Goal: Transaction & Acquisition: Obtain resource

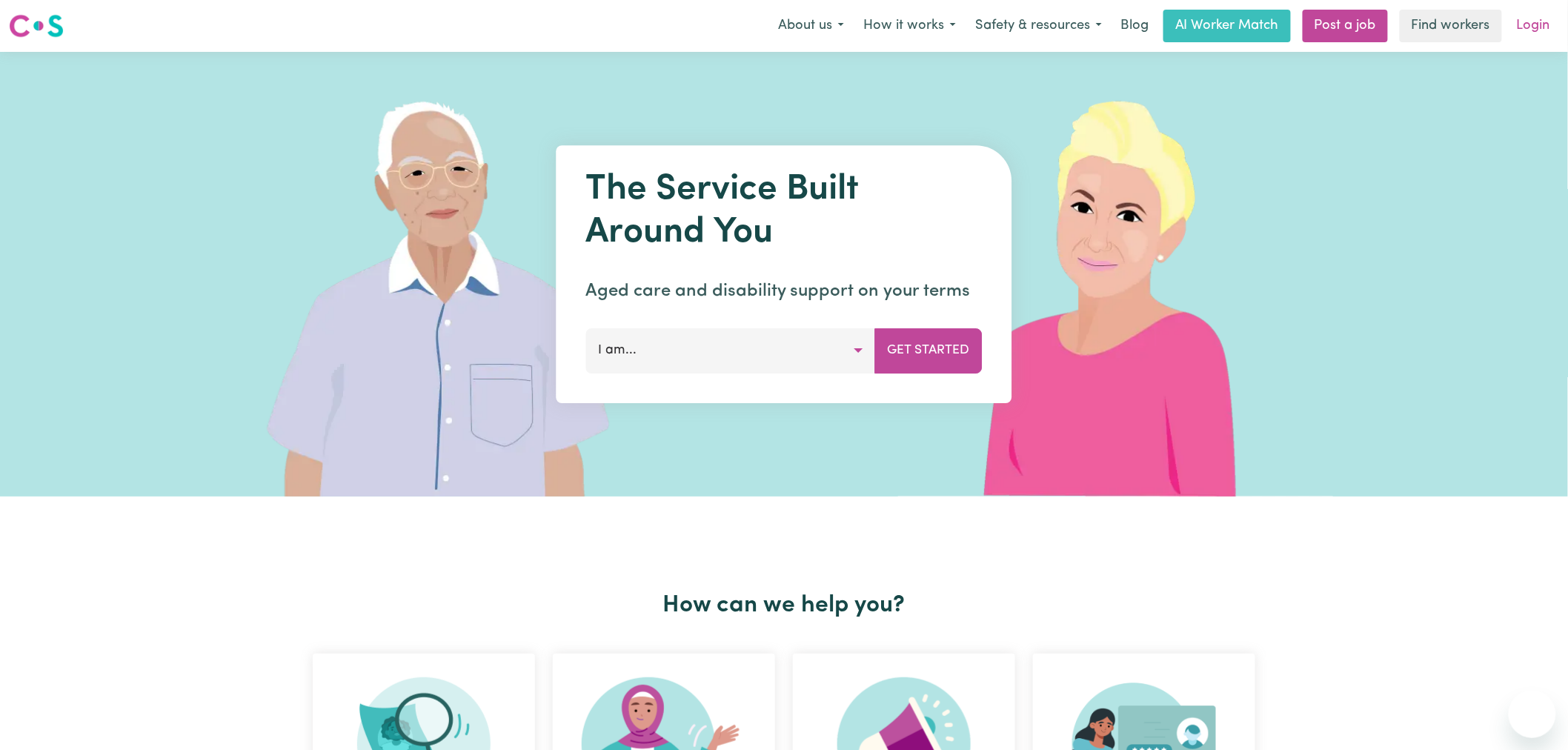
click at [1545, 34] on link "Login" at bounding box center [1533, 26] width 51 height 32
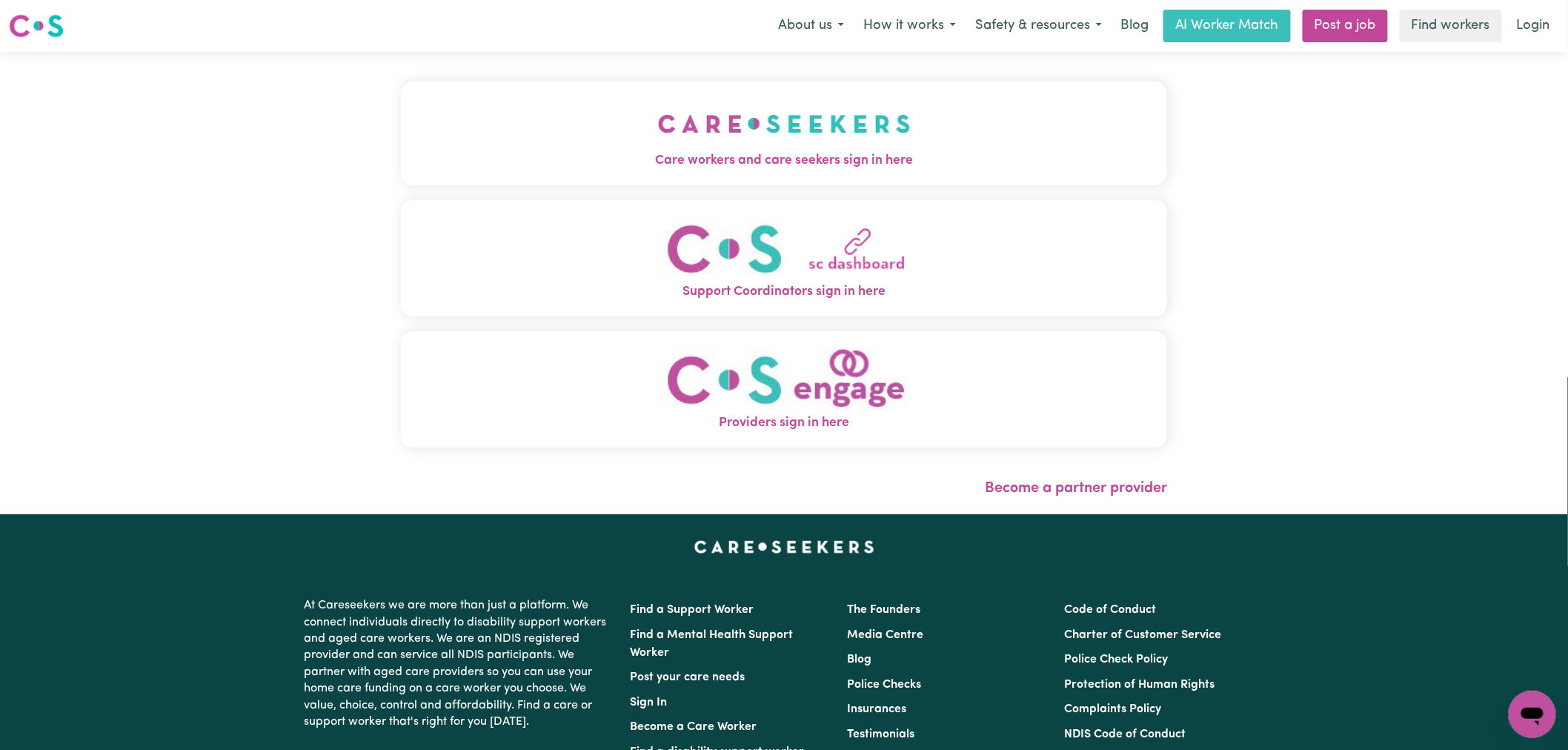
click at [401, 132] on button "Care workers and care seekers sign in here" at bounding box center [784, 133] width 766 height 104
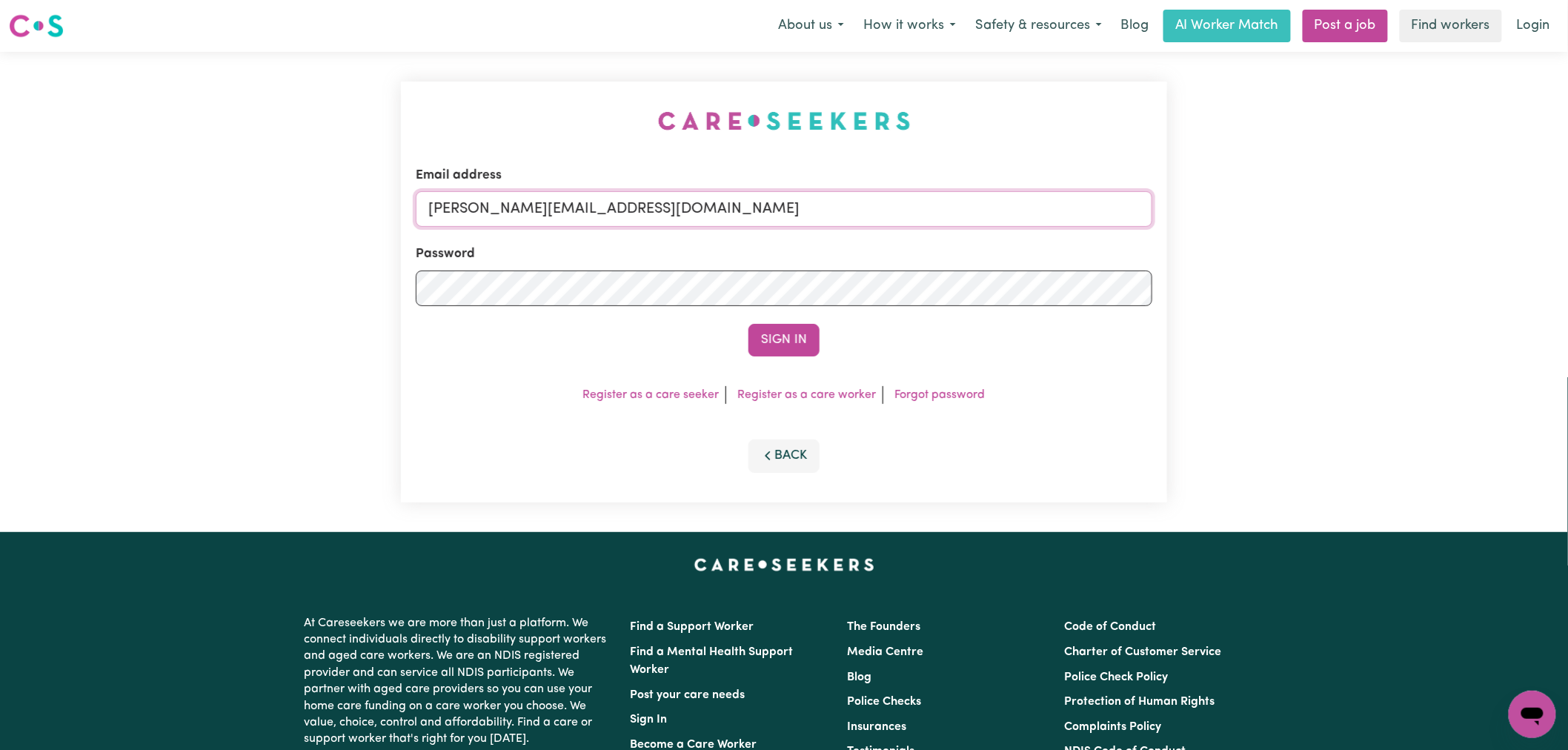
click at [669, 217] on input "[PERSON_NAME][EMAIL_ADDRESS][DOMAIN_NAME]" at bounding box center [784, 209] width 736 height 35
drag, startPoint x: 797, startPoint y: 200, endPoint x: 508, endPoint y: 214, distance: 289.3
click at [508, 214] on input "[EMAIL_ADDRESS][PERSON_NAME][DOMAIN_NAME]" at bounding box center [784, 209] width 736 height 35
type input "[EMAIL_ADDRESS][PERSON_NAME][DOMAIN_NAME]"
click at [765, 343] on button "Sign In" at bounding box center [784, 340] width 71 height 32
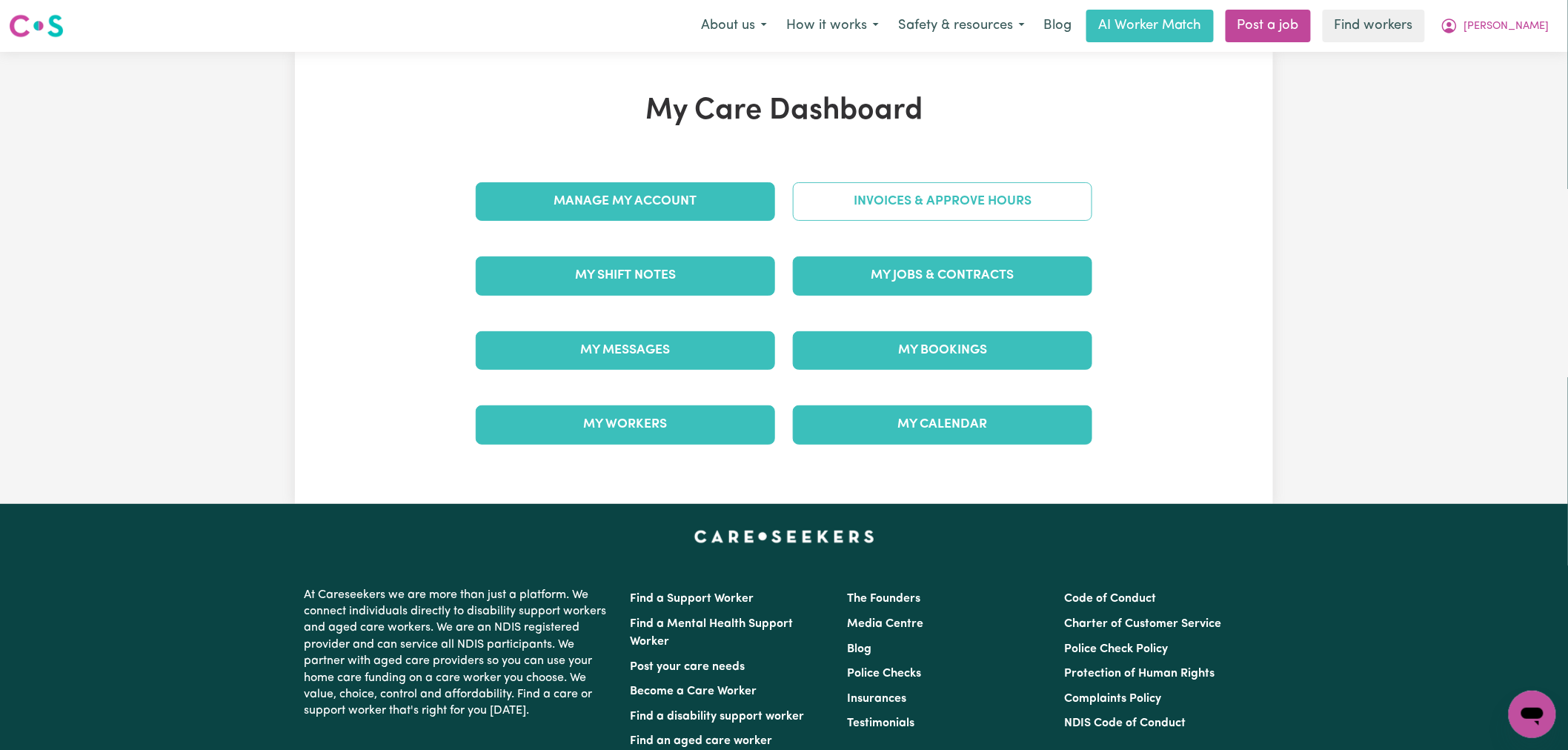
click at [988, 205] on link "Invoices & Approve Hours" at bounding box center [942, 201] width 299 height 38
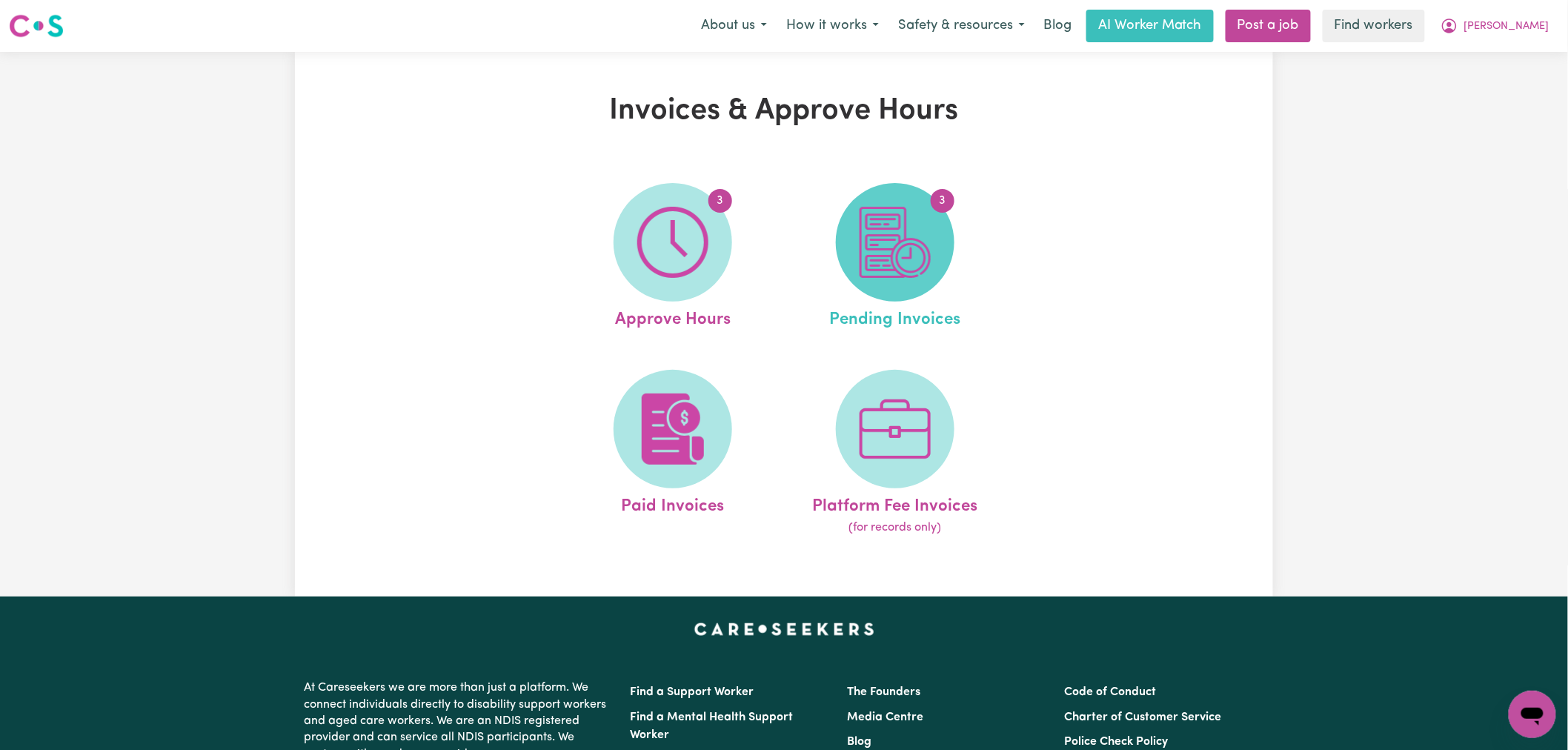
click at [902, 270] on img at bounding box center [895, 242] width 71 height 71
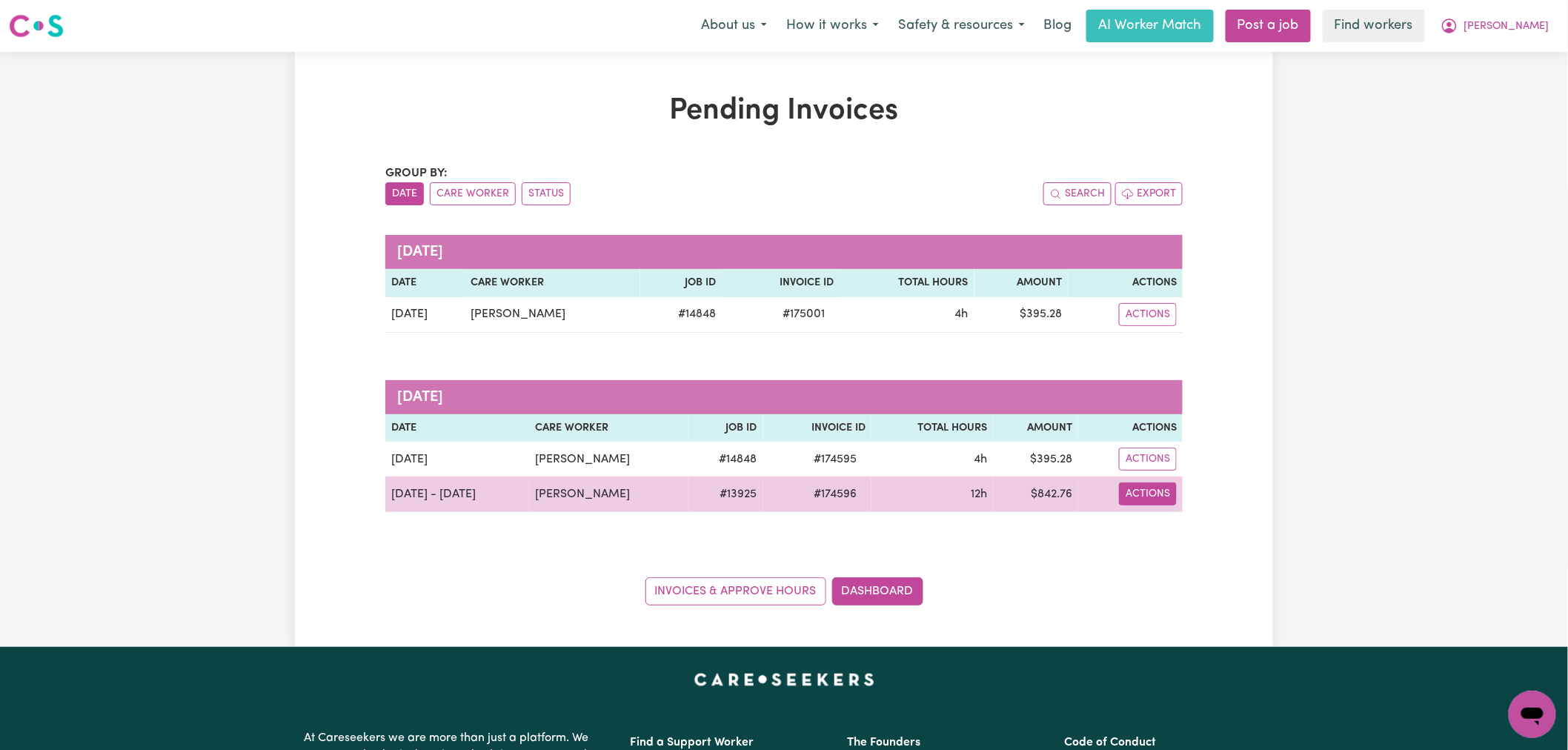
click at [1168, 493] on button "Actions" at bounding box center [1148, 494] width 58 height 23
click at [1191, 517] on link "Download Invoice" at bounding box center [1189, 529] width 135 height 30
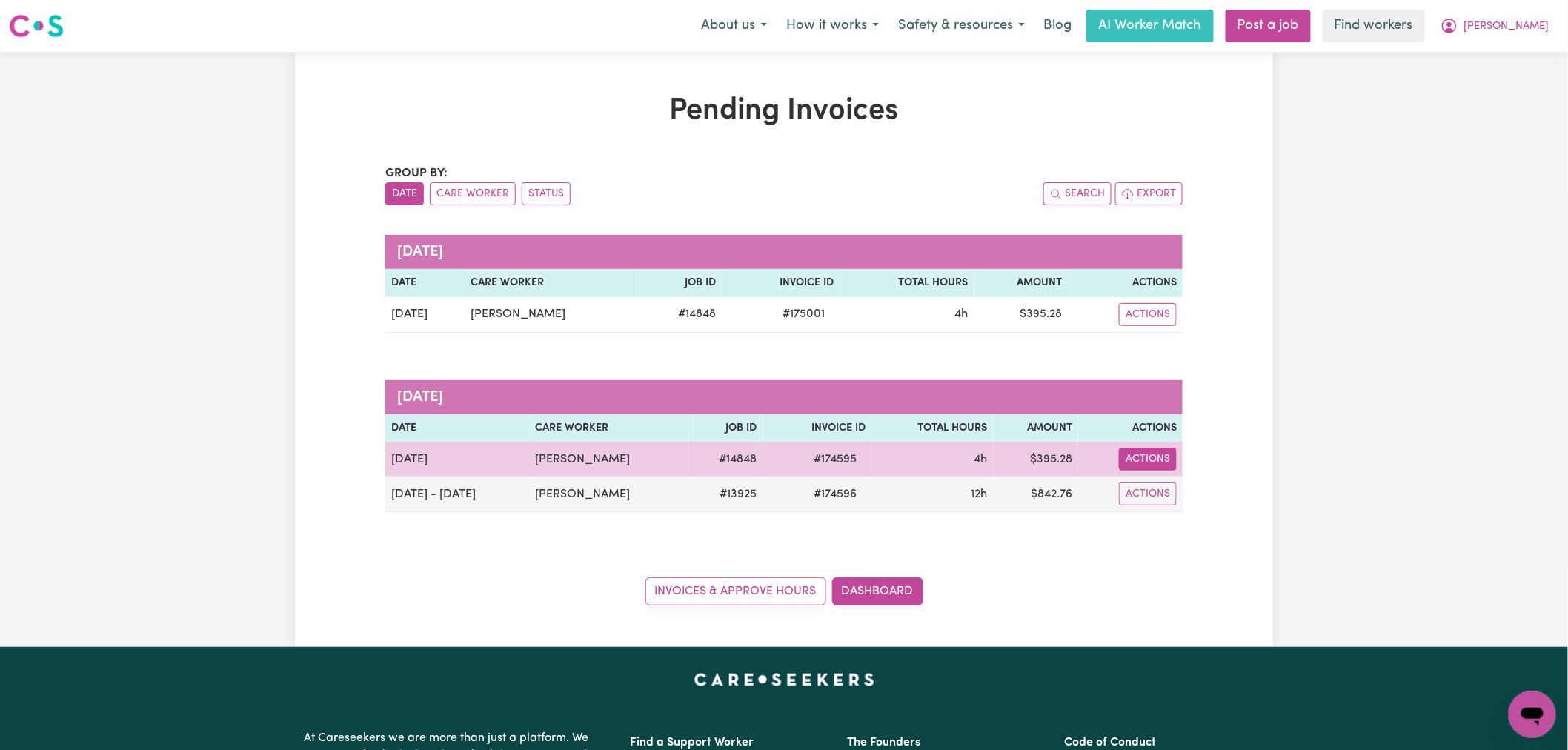
click at [1158, 454] on button "Actions" at bounding box center [1148, 459] width 58 height 23
click at [1171, 486] on link "Download Invoice" at bounding box center [1189, 494] width 135 height 30
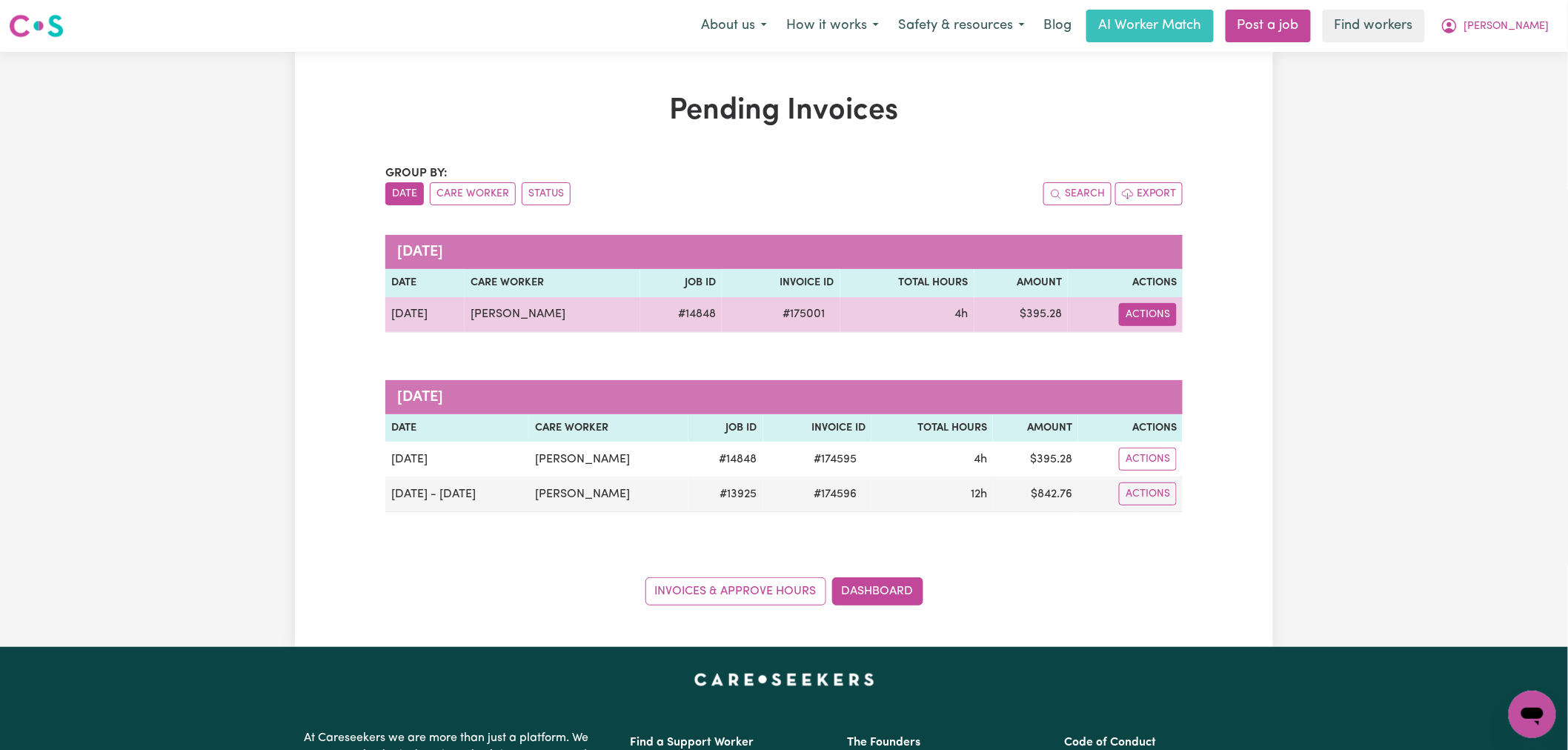
click at [1148, 320] on button "Actions" at bounding box center [1148, 314] width 58 height 23
click at [1166, 351] on link "Download Invoice" at bounding box center [1192, 349] width 135 height 30
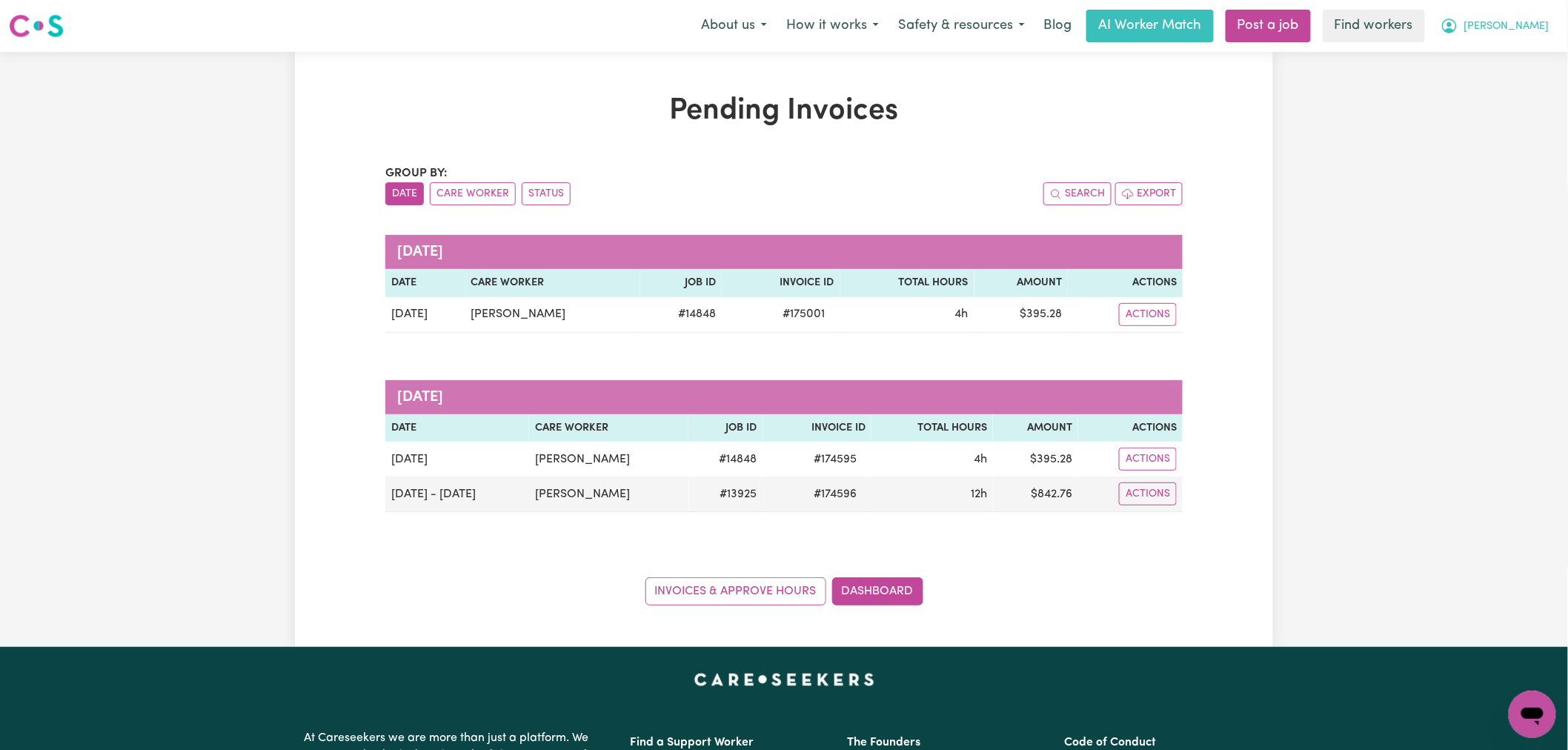
click at [1534, 32] on span "[PERSON_NAME]" at bounding box center [1507, 26] width 85 height 16
click at [1523, 77] on link "Logout" at bounding box center [1500, 85] width 117 height 28
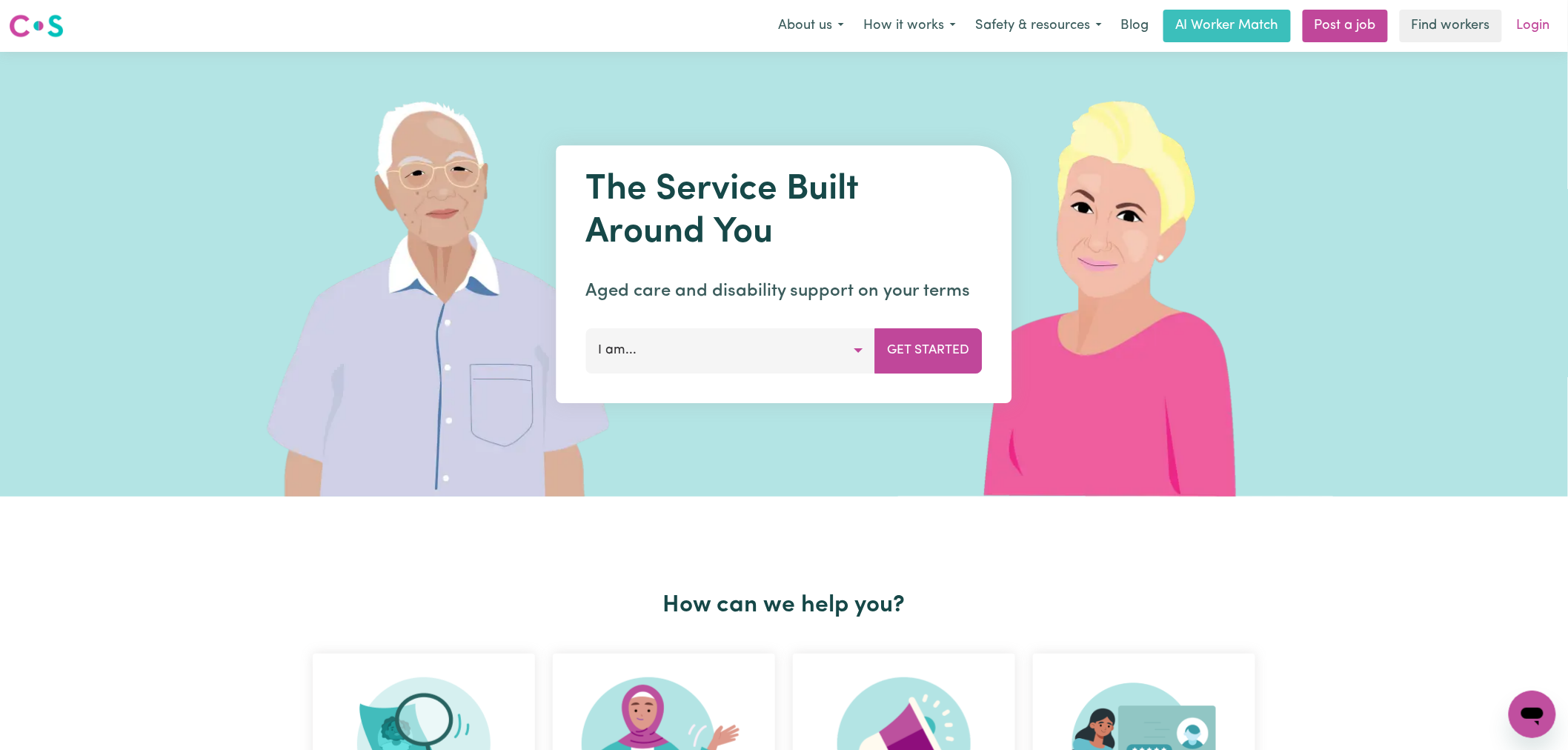
click at [1537, 32] on link "Login" at bounding box center [1533, 26] width 51 height 32
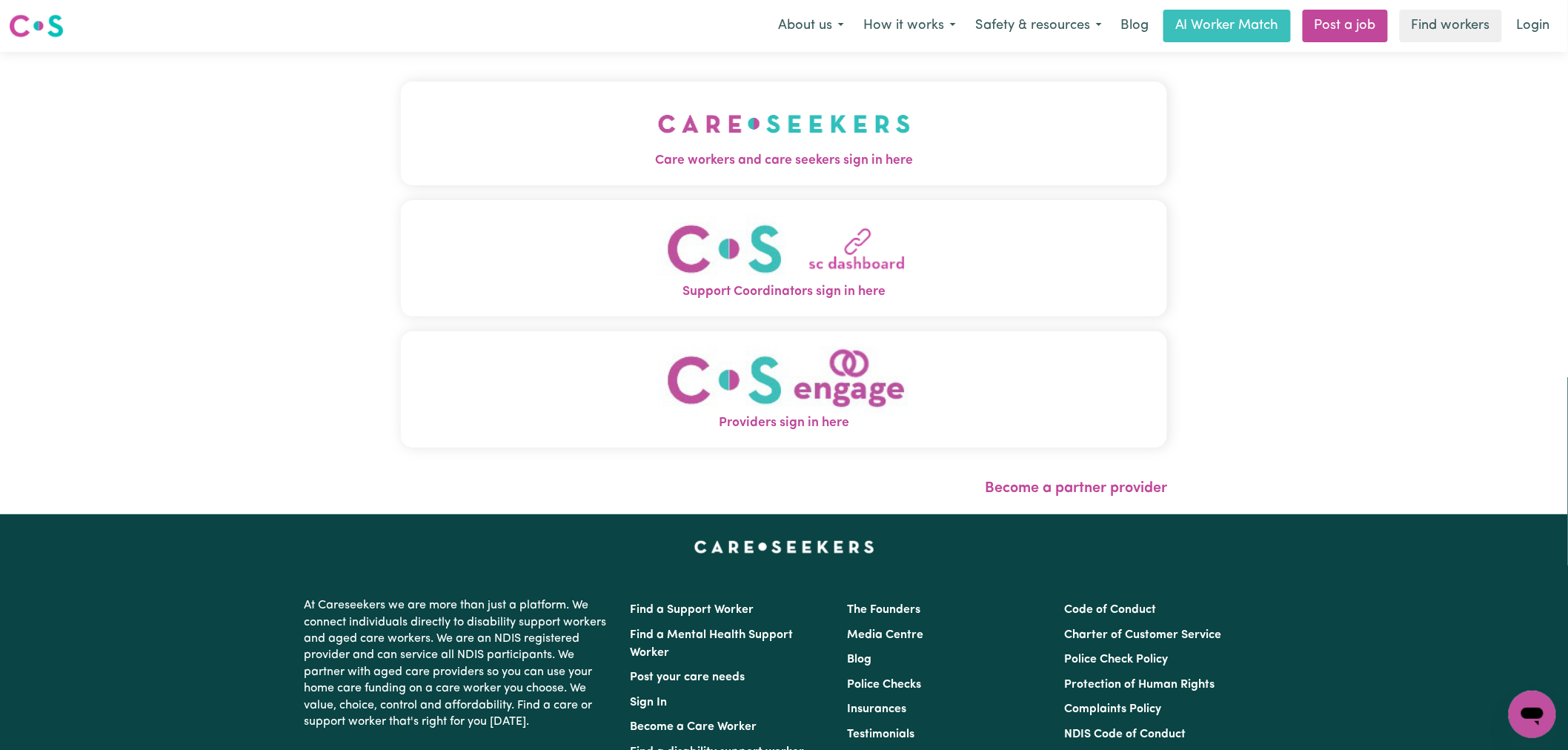
click at [434, 131] on button "Care workers and care seekers sign in here" at bounding box center [784, 133] width 766 height 104
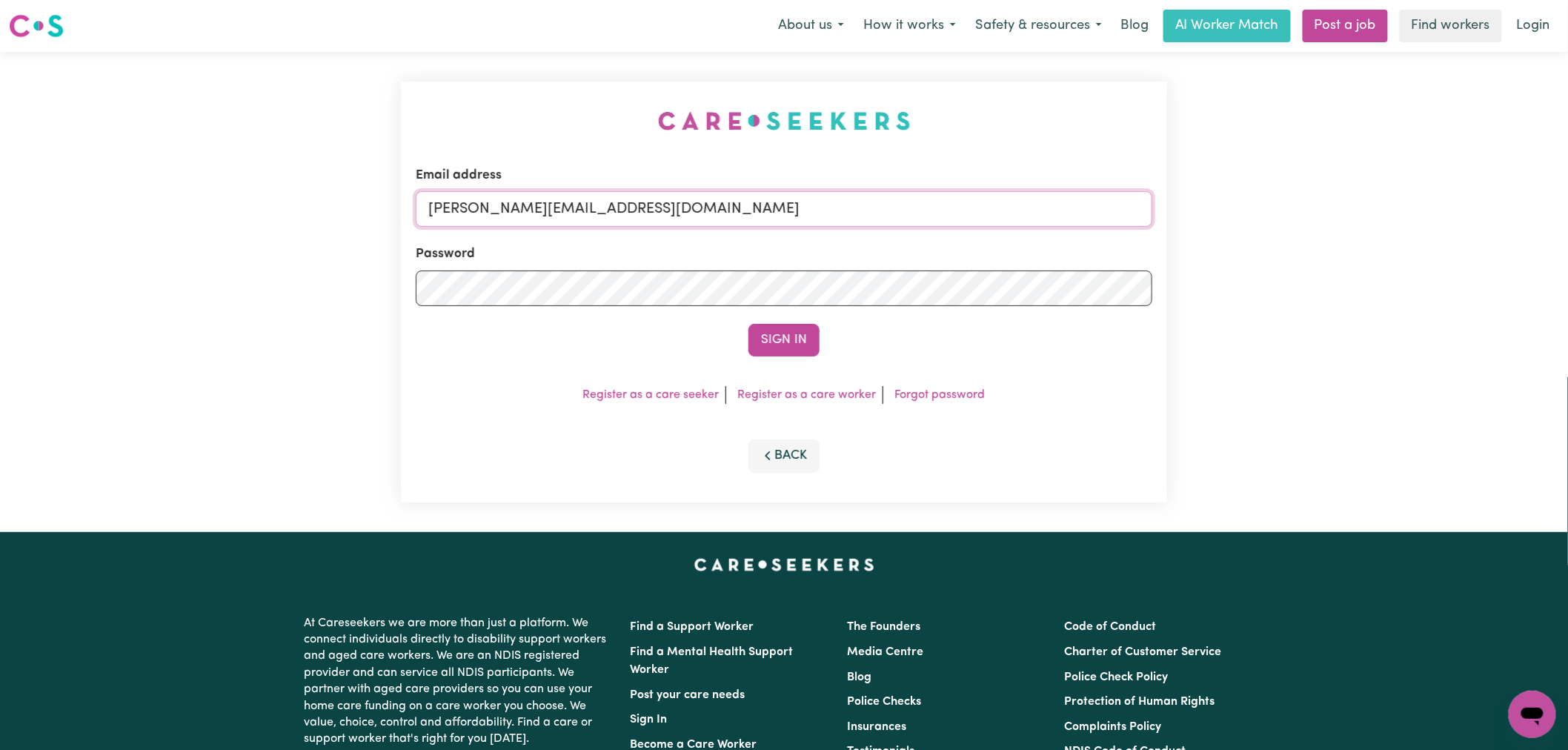
click at [674, 211] on input "[PERSON_NAME][EMAIL_ADDRESS][DOMAIN_NAME]" at bounding box center [784, 209] width 736 height 35
drag, startPoint x: 704, startPoint y: 211, endPoint x: 509, endPoint y: 211, distance: 195.0
click at [509, 211] on input "[EMAIL_ADDRESS][DOMAIN_NAME]" at bounding box center [784, 209] width 736 height 35
type input "[EMAIL_ADDRESS][DOMAIN_NAME]"
click at [749, 324] on button "Sign In" at bounding box center [784, 340] width 71 height 32
